Goal: Browse casually: Explore the website without a specific task or goal

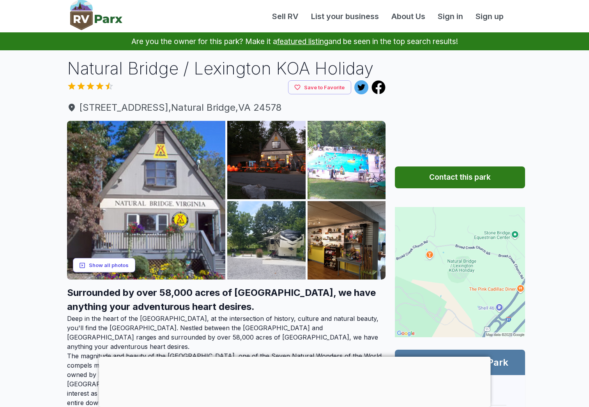
click at [113, 266] on button "Show all photos" at bounding box center [104, 265] width 62 height 14
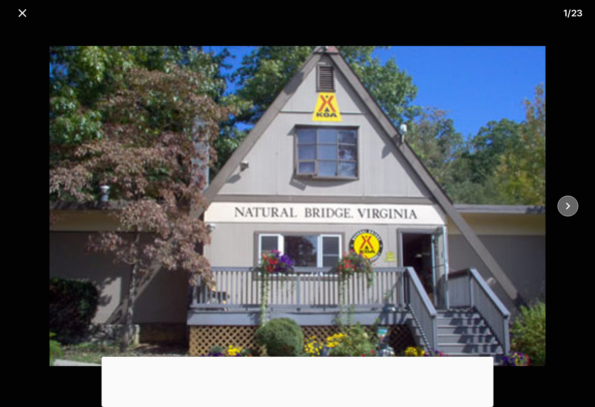
click at [564, 207] on icon "close" at bounding box center [568, 206] width 14 height 14
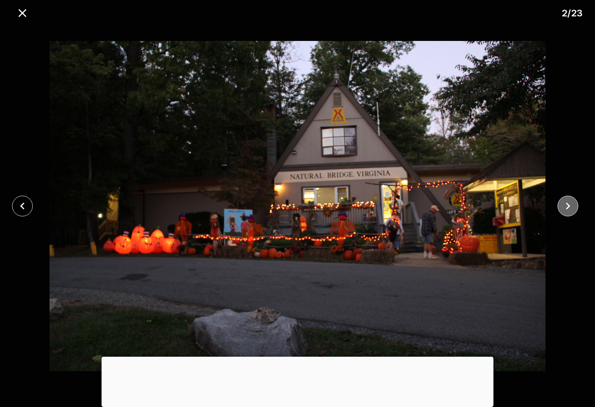
click at [564, 207] on icon "close" at bounding box center [568, 206] width 14 height 14
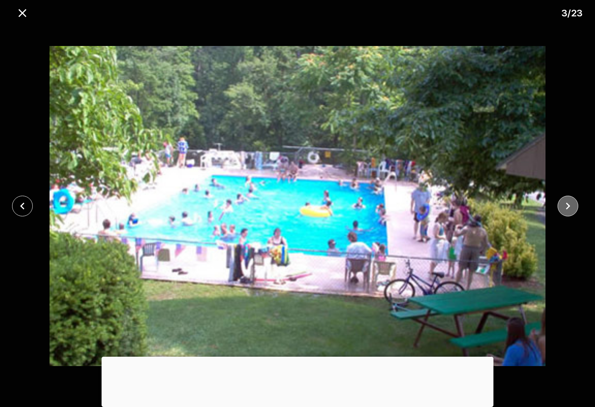
click at [564, 207] on icon "close" at bounding box center [568, 206] width 14 height 14
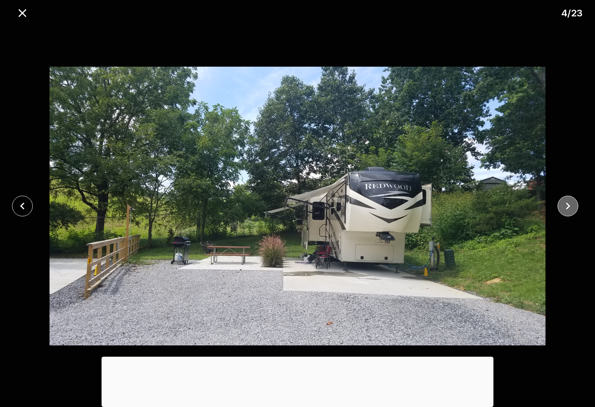
click at [564, 207] on icon "close" at bounding box center [568, 206] width 14 height 14
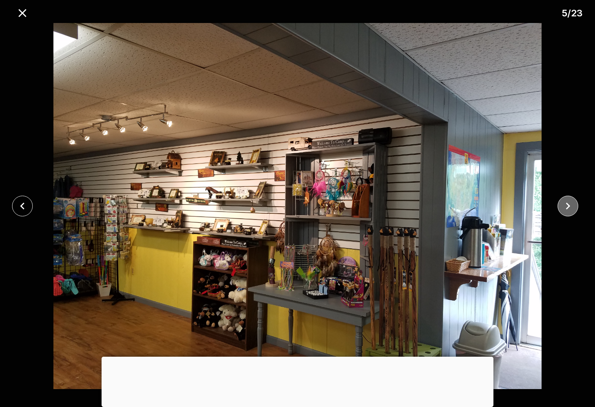
click at [564, 207] on icon "close" at bounding box center [568, 206] width 14 height 14
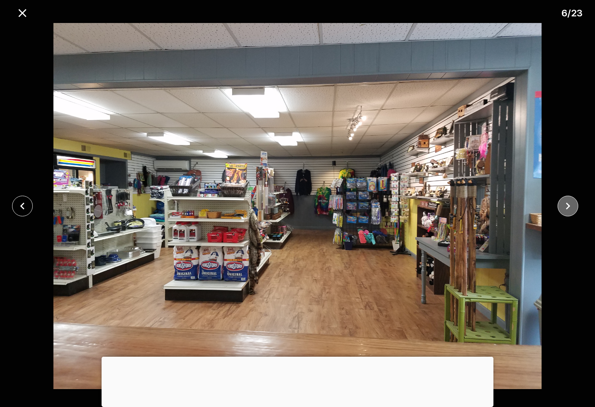
click at [564, 207] on icon "close" at bounding box center [568, 206] width 14 height 14
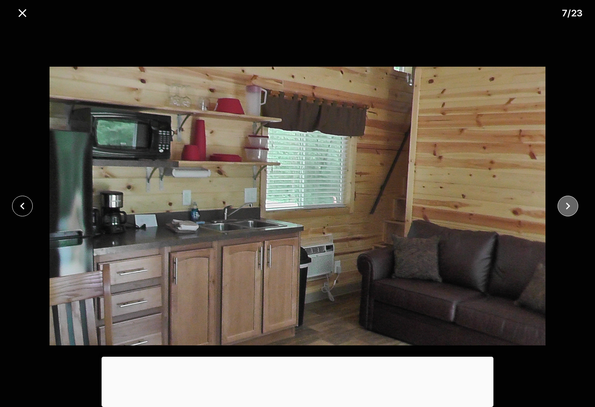
click at [564, 207] on icon "close" at bounding box center [568, 206] width 14 height 14
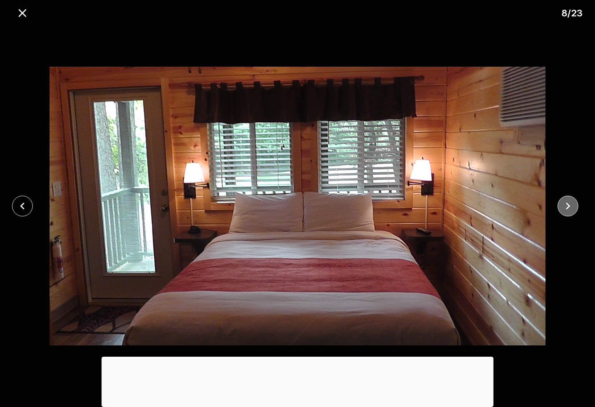
click at [563, 207] on icon "close" at bounding box center [568, 206] width 14 height 14
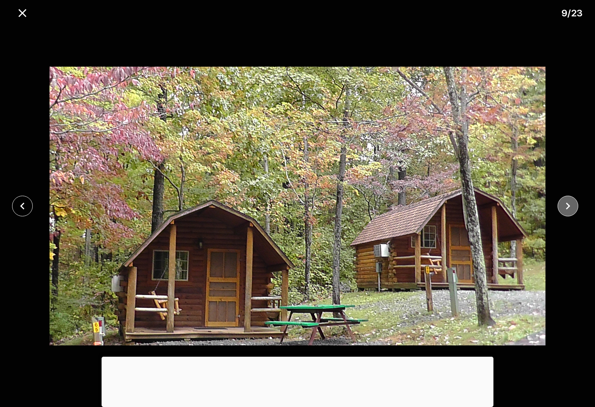
click at [563, 207] on icon "close" at bounding box center [568, 206] width 14 height 14
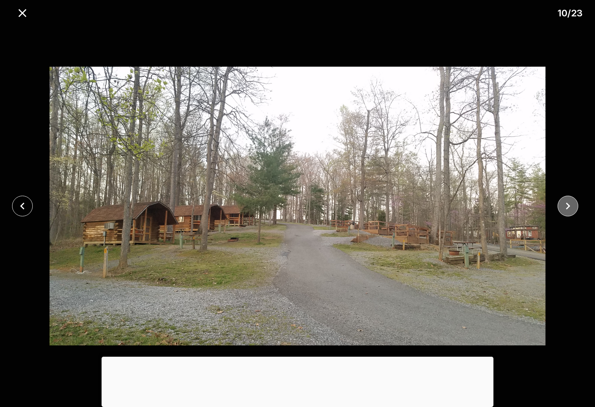
click at [563, 207] on icon "close" at bounding box center [568, 206] width 14 height 14
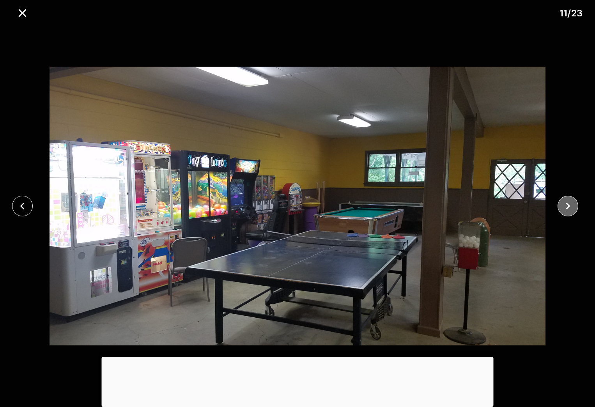
click at [563, 207] on icon "close" at bounding box center [568, 206] width 14 height 14
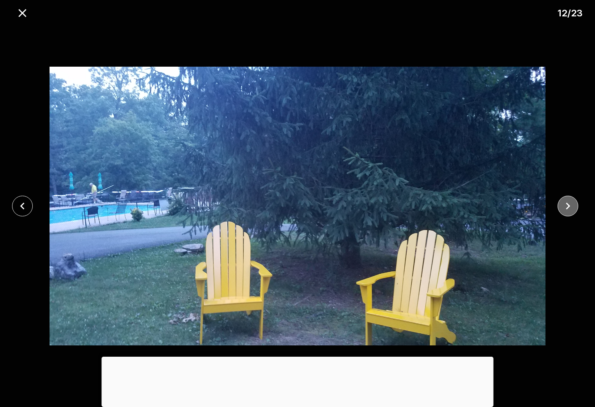
click at [564, 207] on icon "close" at bounding box center [568, 206] width 14 height 14
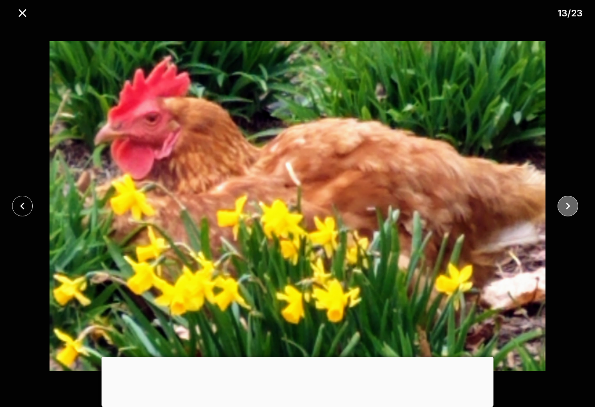
click at [564, 207] on icon "close" at bounding box center [568, 206] width 14 height 14
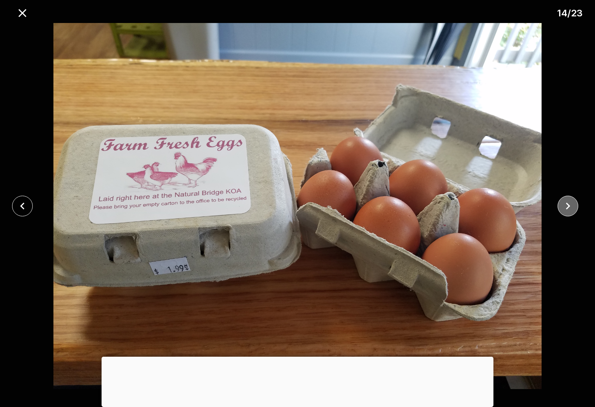
click at [564, 207] on icon "close" at bounding box center [568, 206] width 14 height 14
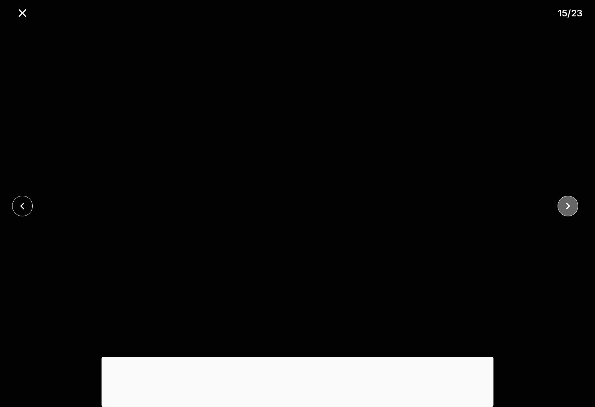
click at [564, 207] on icon "close" at bounding box center [568, 206] width 14 height 14
click at [565, 206] on icon "close" at bounding box center [568, 206] width 14 height 14
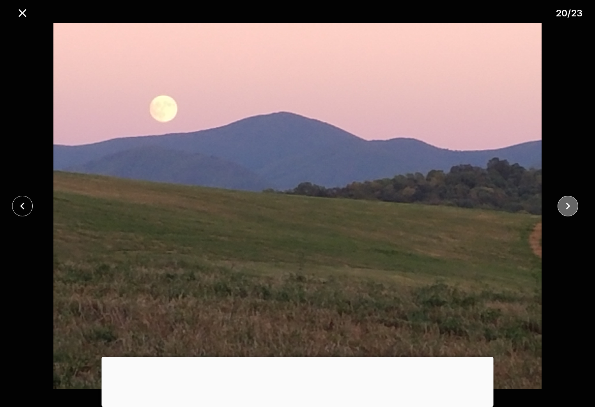
click at [565, 206] on icon "close" at bounding box center [568, 206] width 14 height 14
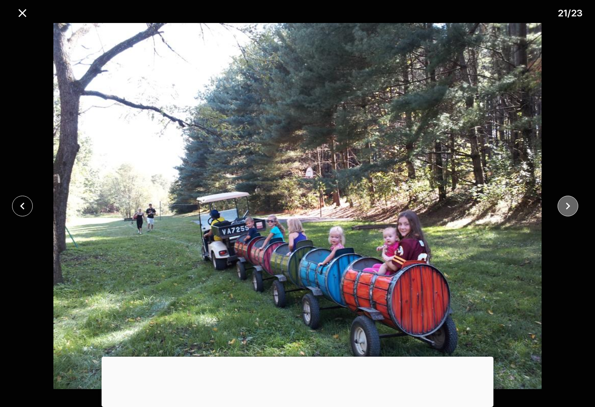
click at [566, 206] on icon "close" at bounding box center [568, 206] width 14 height 14
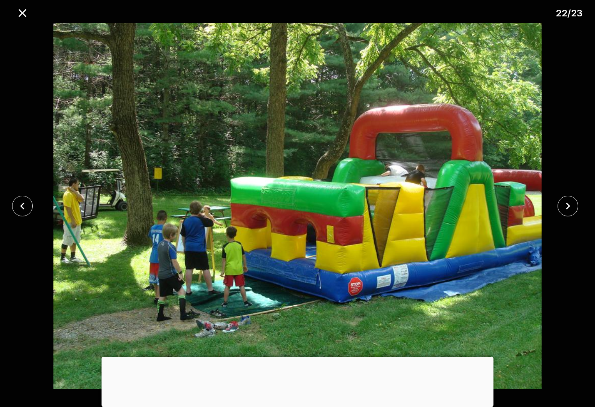
click at [566, 206] on icon "close" at bounding box center [568, 206] width 14 height 14
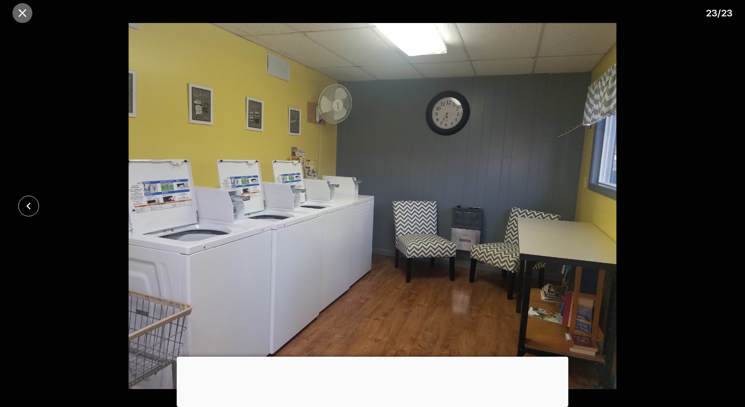
click at [19, 13] on icon "close" at bounding box center [23, 13] width 14 height 14
